Goal: Task Accomplishment & Management: Complete application form

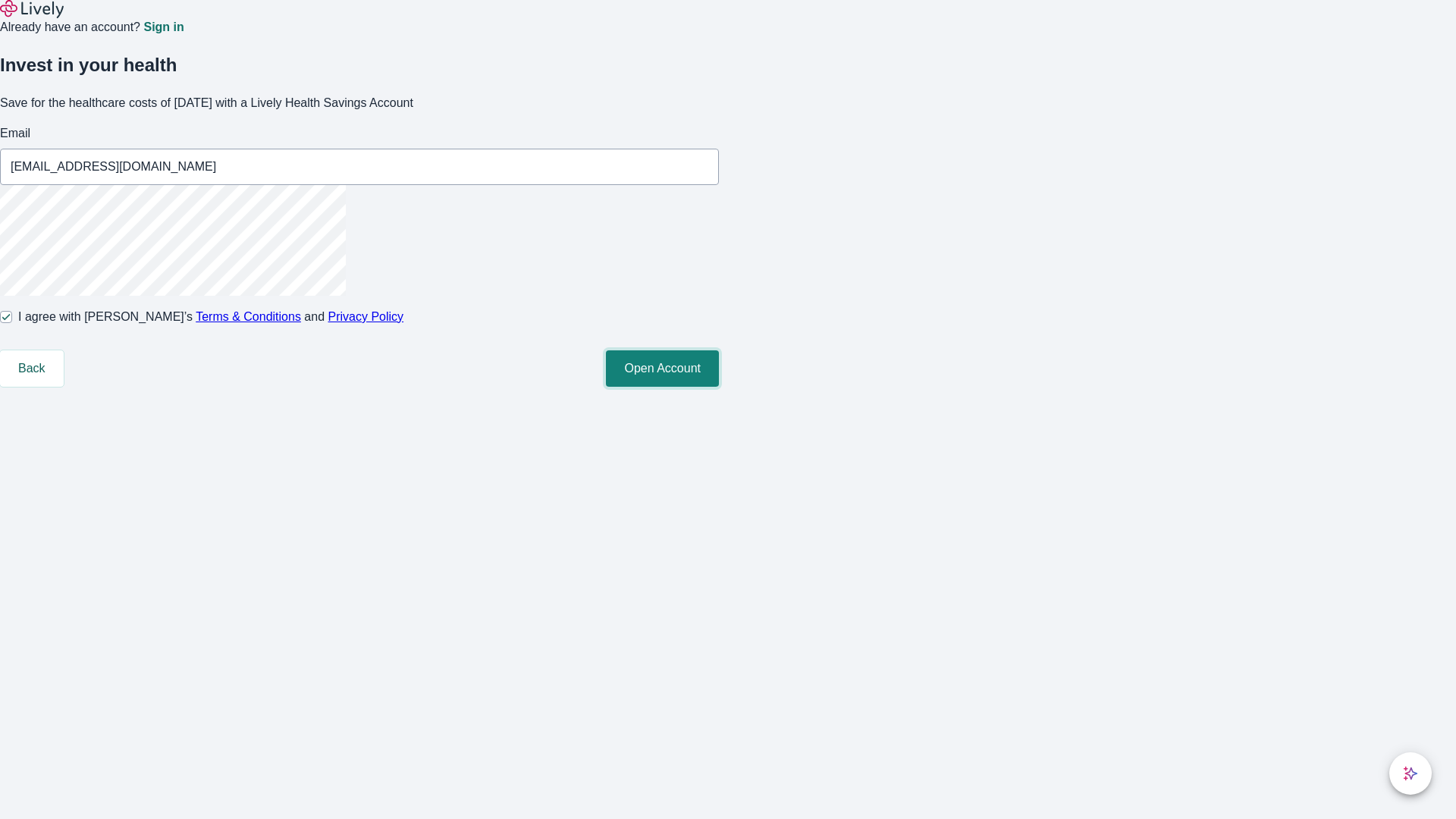
click at [719, 387] on button "Open Account" at bounding box center [662, 368] width 113 height 36
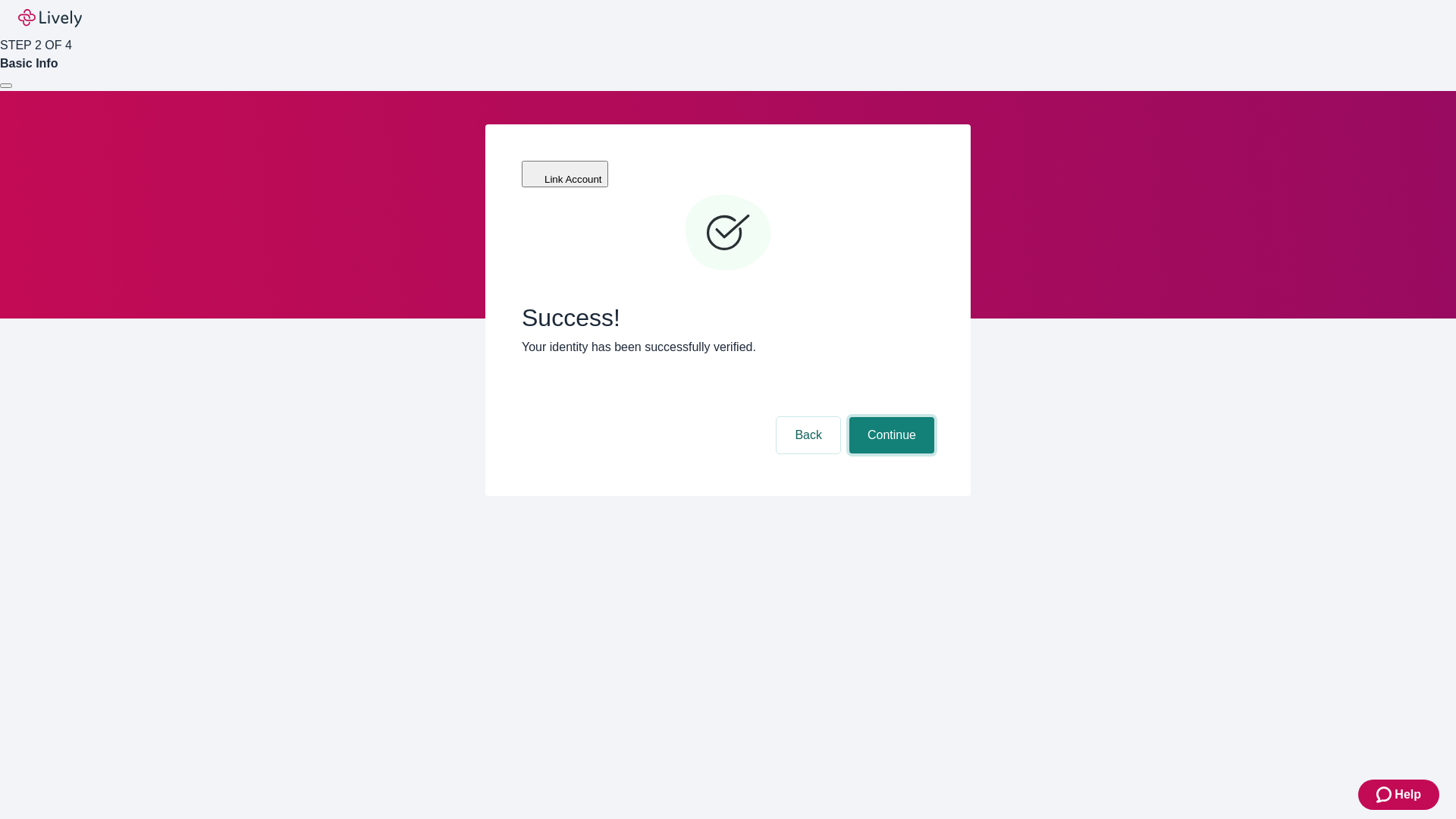
click at [890, 417] on button "Continue" at bounding box center [892, 435] width 85 height 36
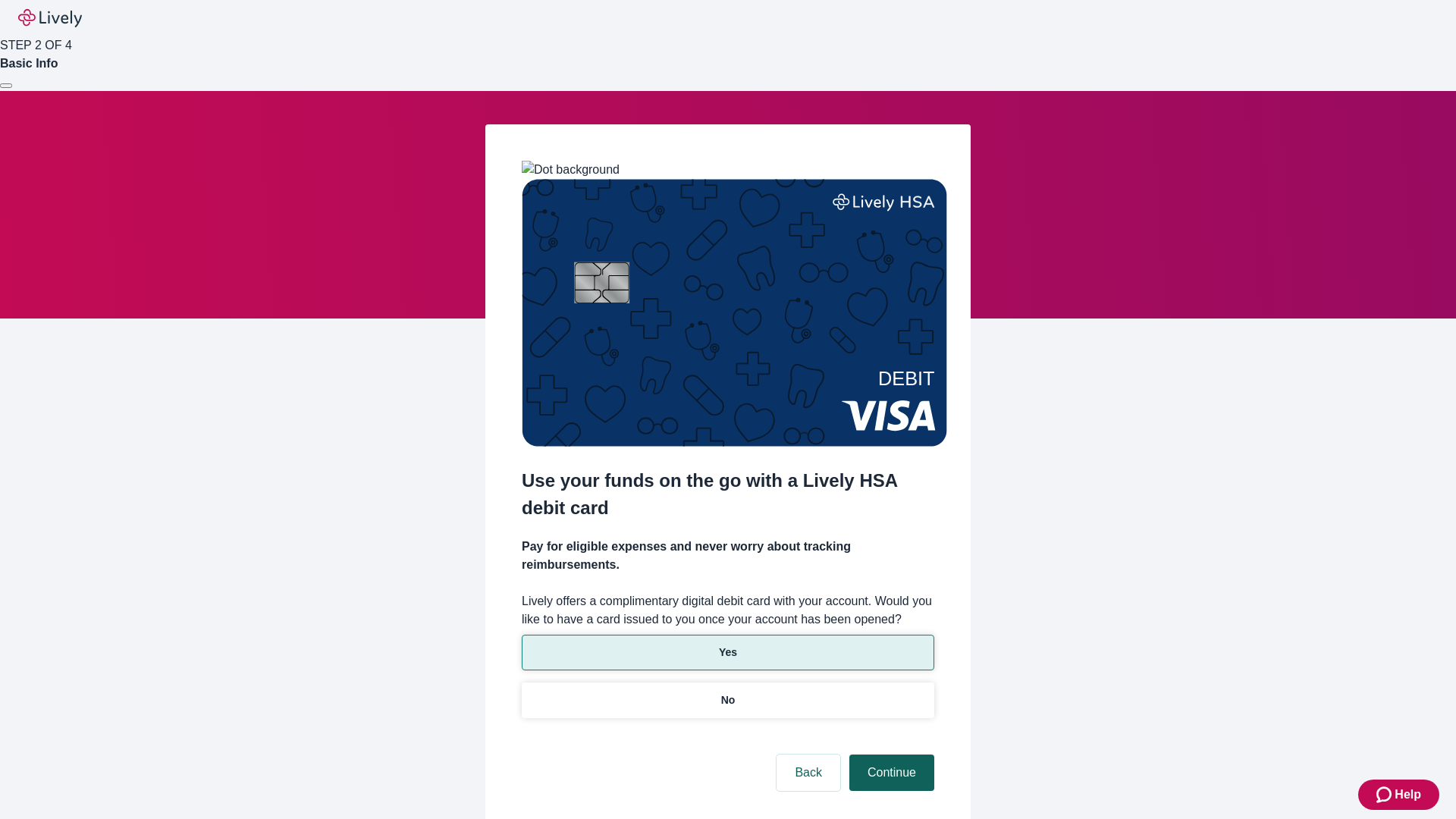
click at [727, 693] on p "No" at bounding box center [729, 701] width 15 height 16
click at [890, 755] on button "Continue" at bounding box center [892, 773] width 85 height 36
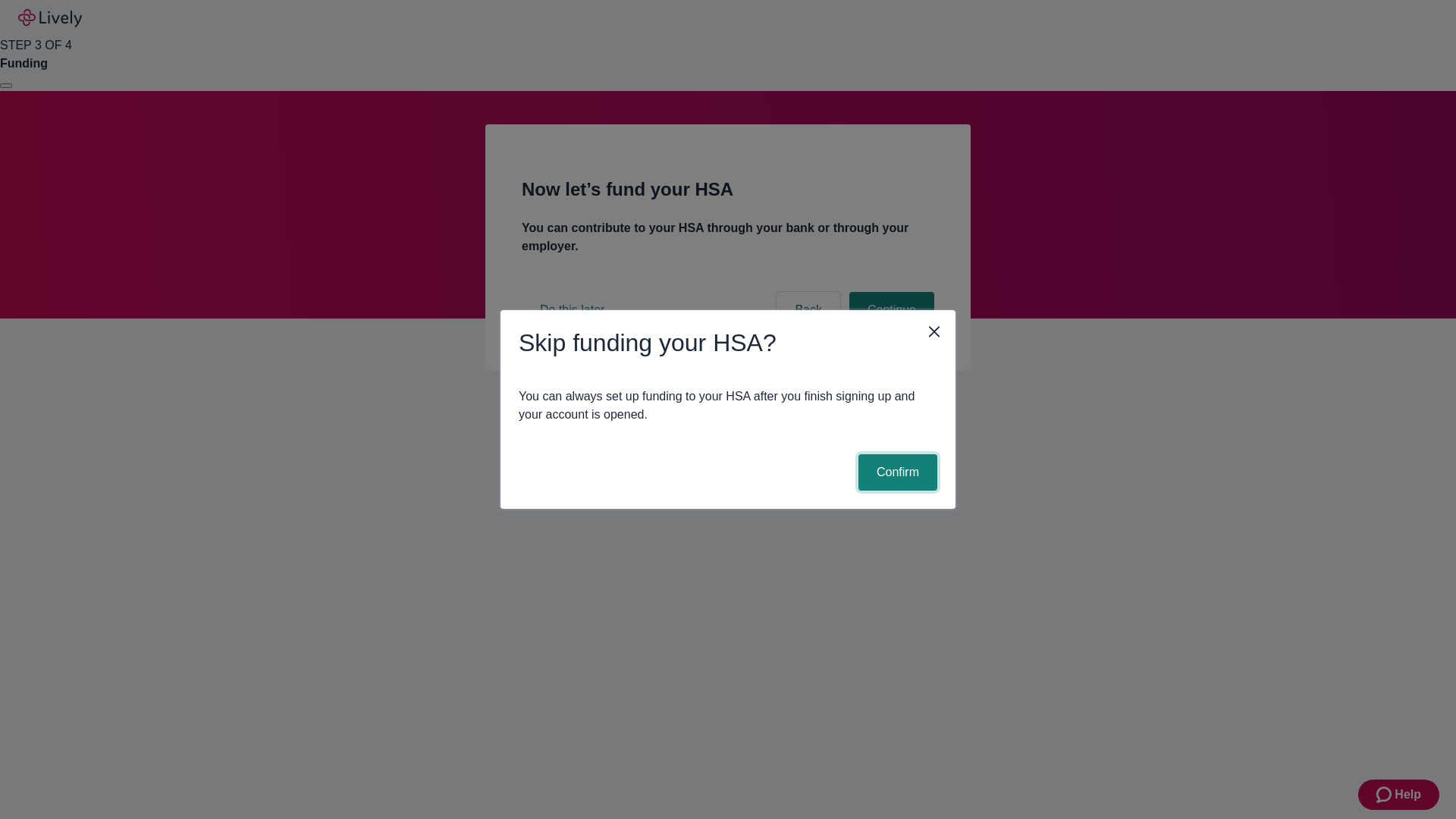
click at [895, 473] on button "Confirm" at bounding box center [897, 472] width 79 height 36
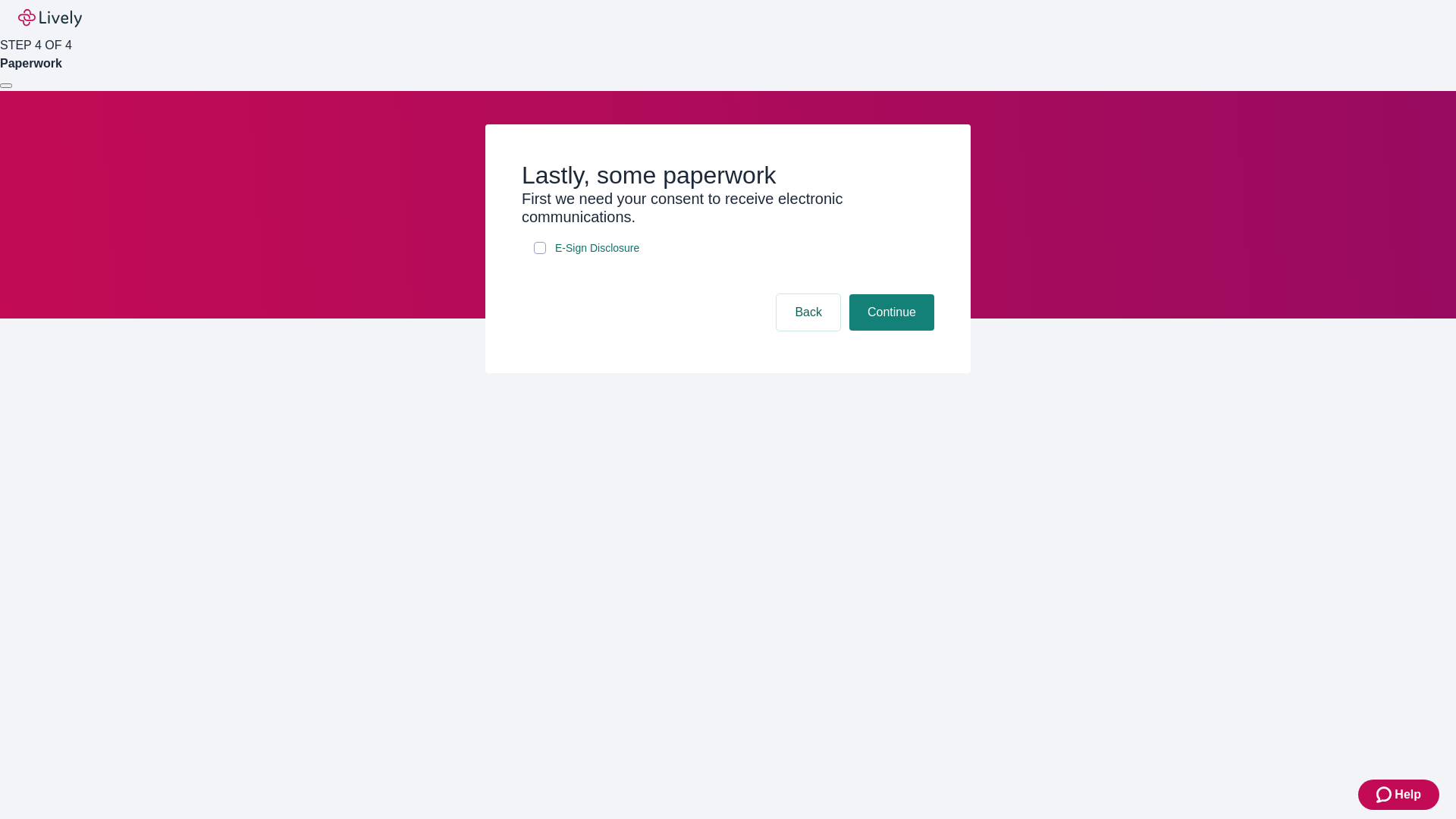
click at [540, 254] on input "E-Sign Disclosure" at bounding box center [539, 248] width 12 height 12
checkbox input "true"
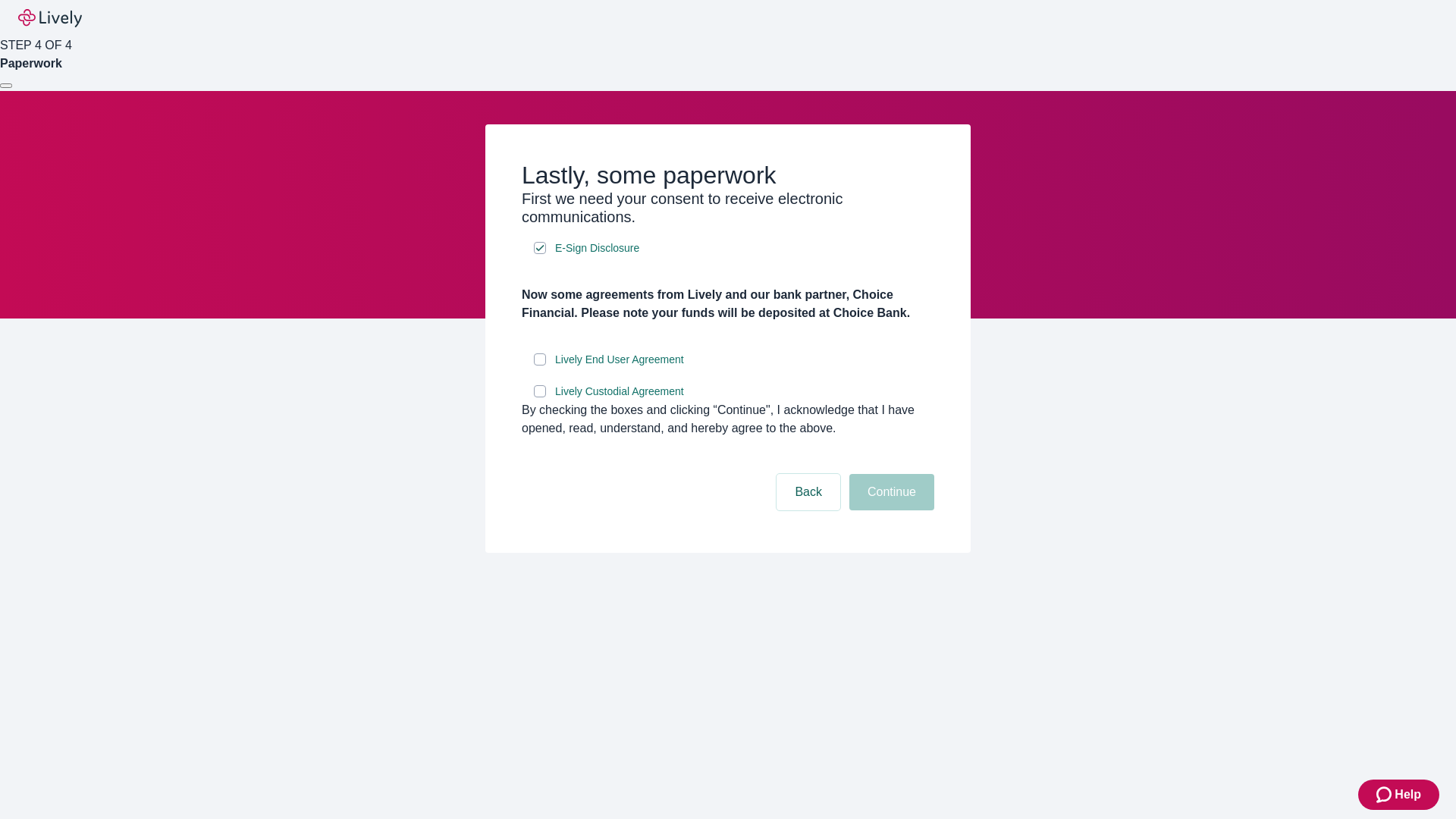
click at [540, 366] on input "Lively End User Agreement" at bounding box center [539, 359] width 12 height 12
checkbox input "true"
click at [540, 398] on input "Lively Custodial Agreement" at bounding box center [539, 391] width 12 height 12
checkbox input "true"
click at [890, 511] on button "Continue" at bounding box center [892, 491] width 85 height 36
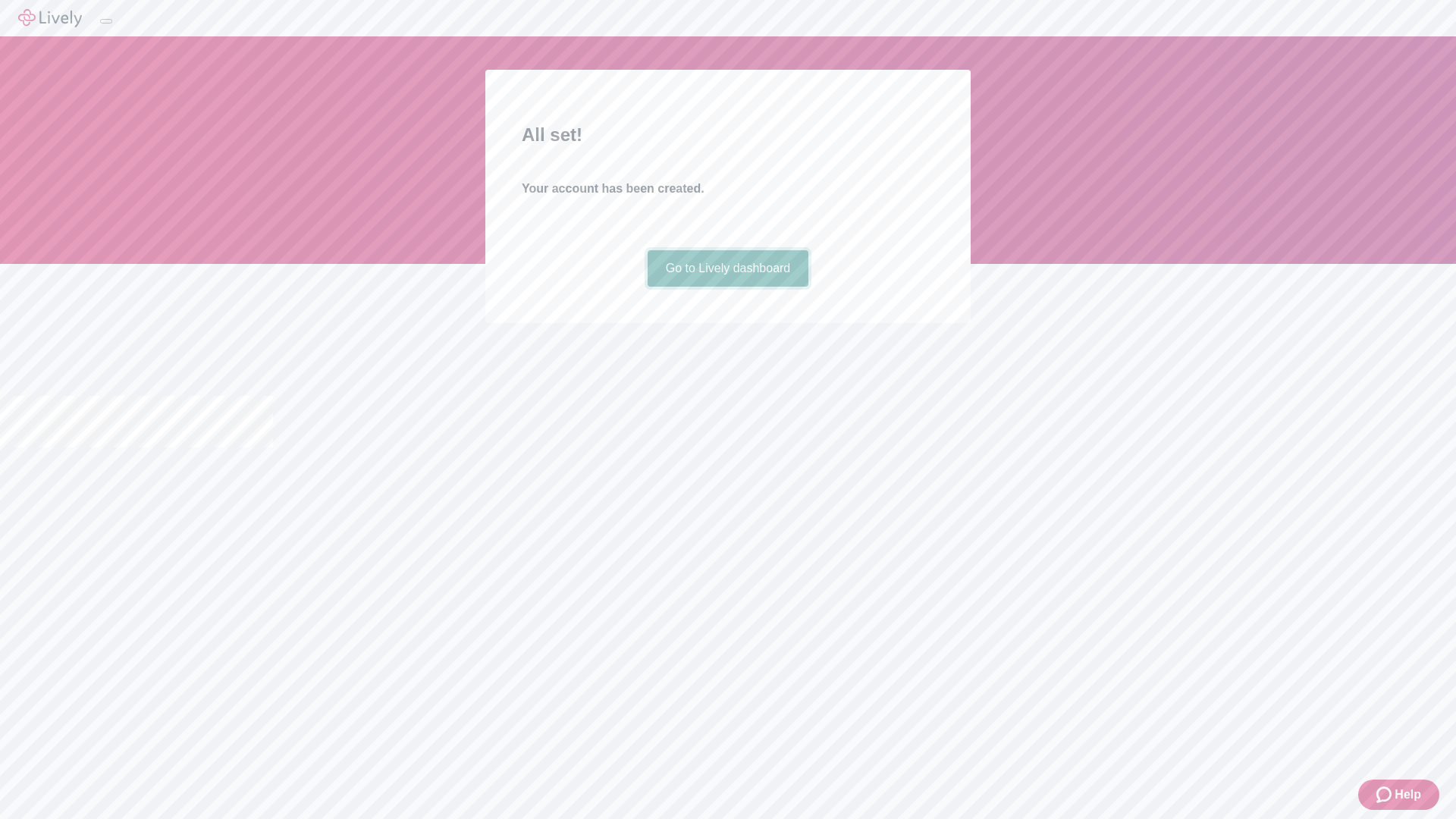
click at [727, 287] on link "Go to Lively dashboard" at bounding box center [728, 268] width 162 height 36
